Goal: Navigation & Orientation: Find specific page/section

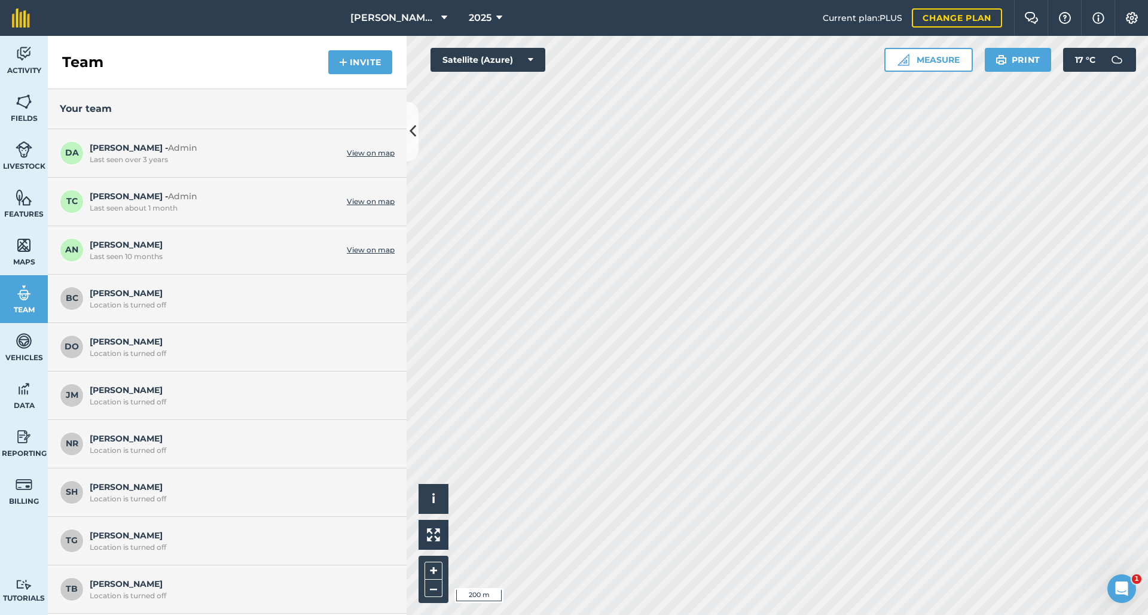
click at [417, 132] on button at bounding box center [413, 132] width 12 height 60
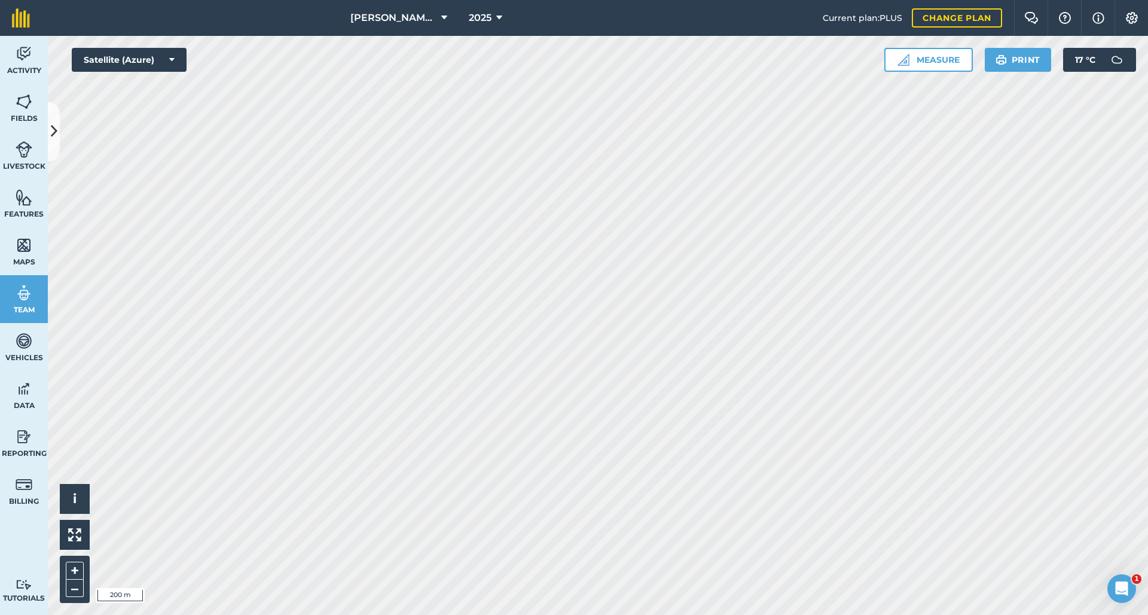
click at [20, 194] on img at bounding box center [24, 197] width 17 height 18
click at [54, 138] on icon at bounding box center [54, 131] width 7 height 21
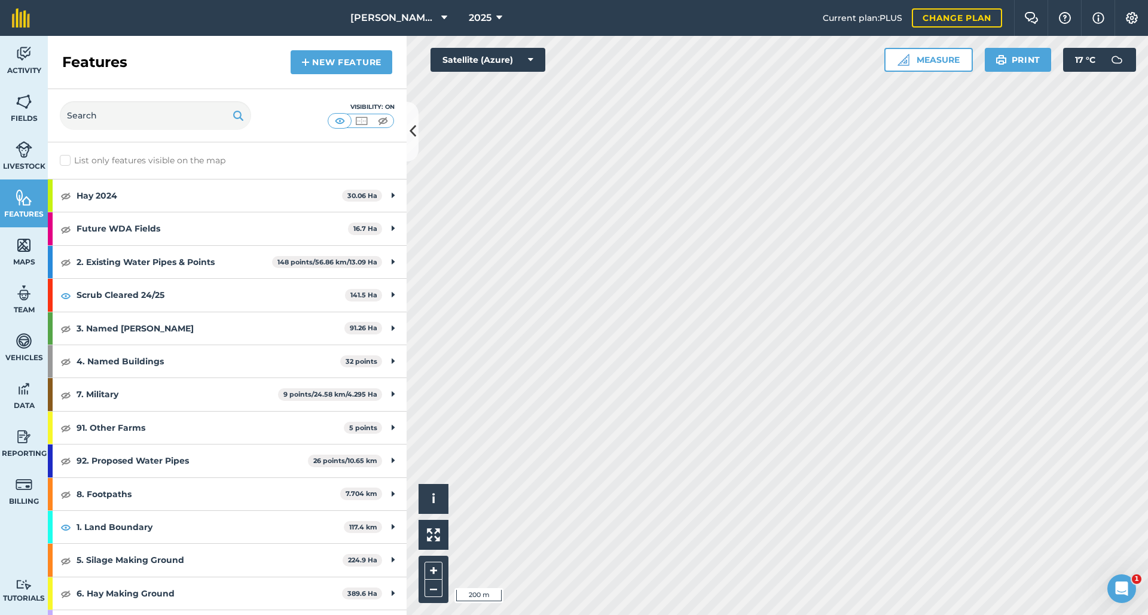
scroll to position [386, 0]
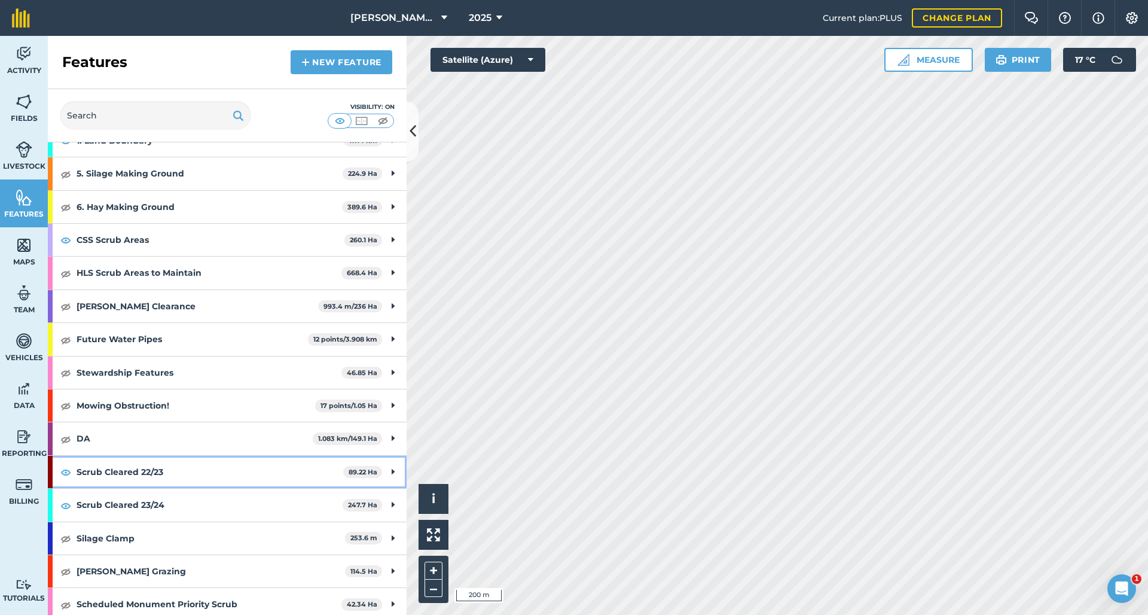
click at [66, 468] on img at bounding box center [65, 472] width 11 height 14
click at [68, 503] on img at bounding box center [65, 505] width 11 height 14
click at [66, 500] on img at bounding box center [65, 505] width 11 height 14
click at [62, 465] on img at bounding box center [65, 472] width 11 height 14
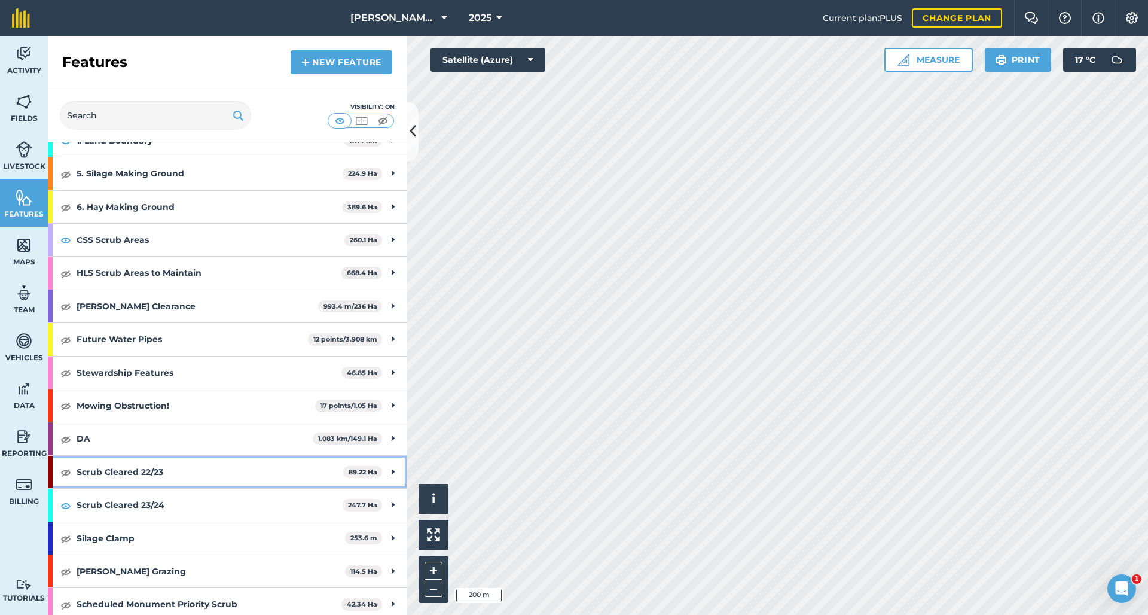
click at [62, 465] on img at bounding box center [65, 472] width 11 height 14
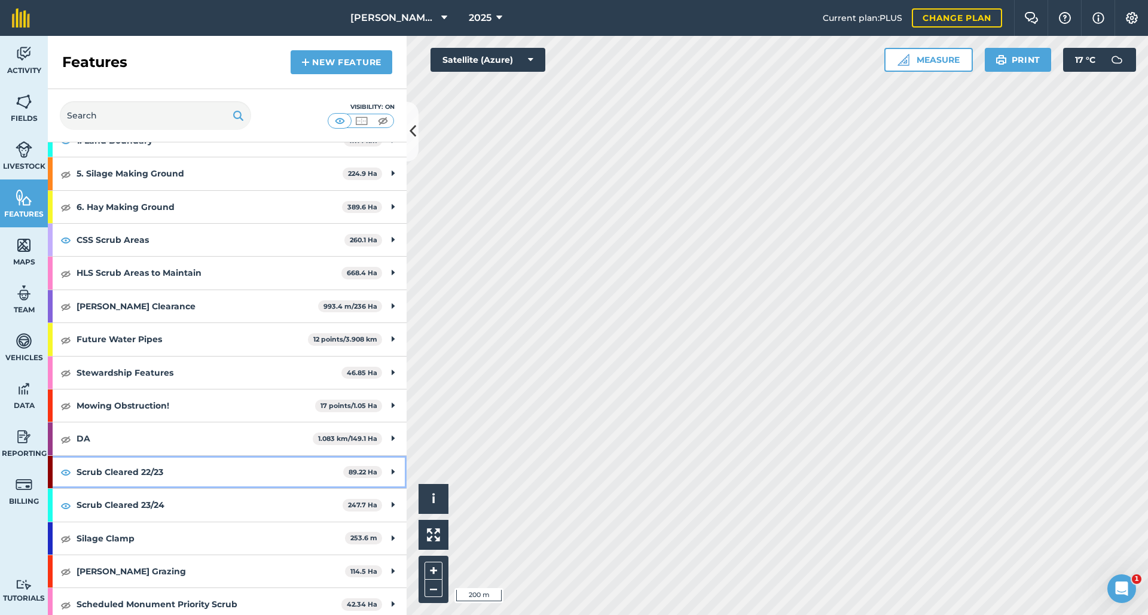
click at [62, 465] on img at bounding box center [65, 472] width 11 height 14
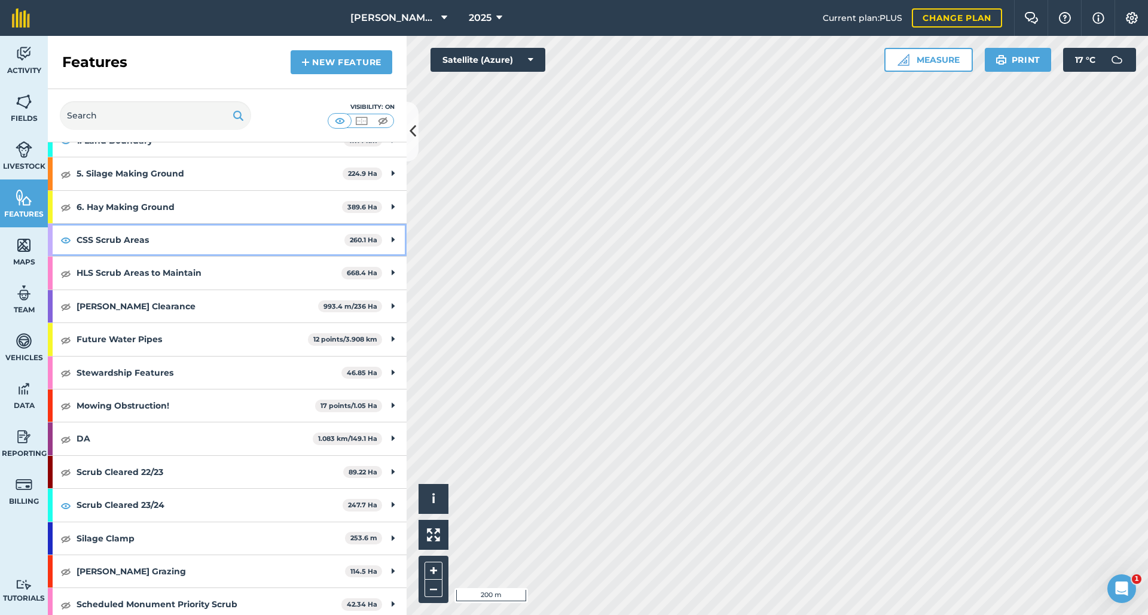
click at [64, 240] on img at bounding box center [65, 240] width 11 height 14
click at [64, 275] on img at bounding box center [65, 273] width 11 height 14
click at [65, 273] on img at bounding box center [65, 273] width 11 height 14
click at [66, 273] on img at bounding box center [65, 273] width 11 height 14
